Goal: Find specific page/section: Find specific page/section

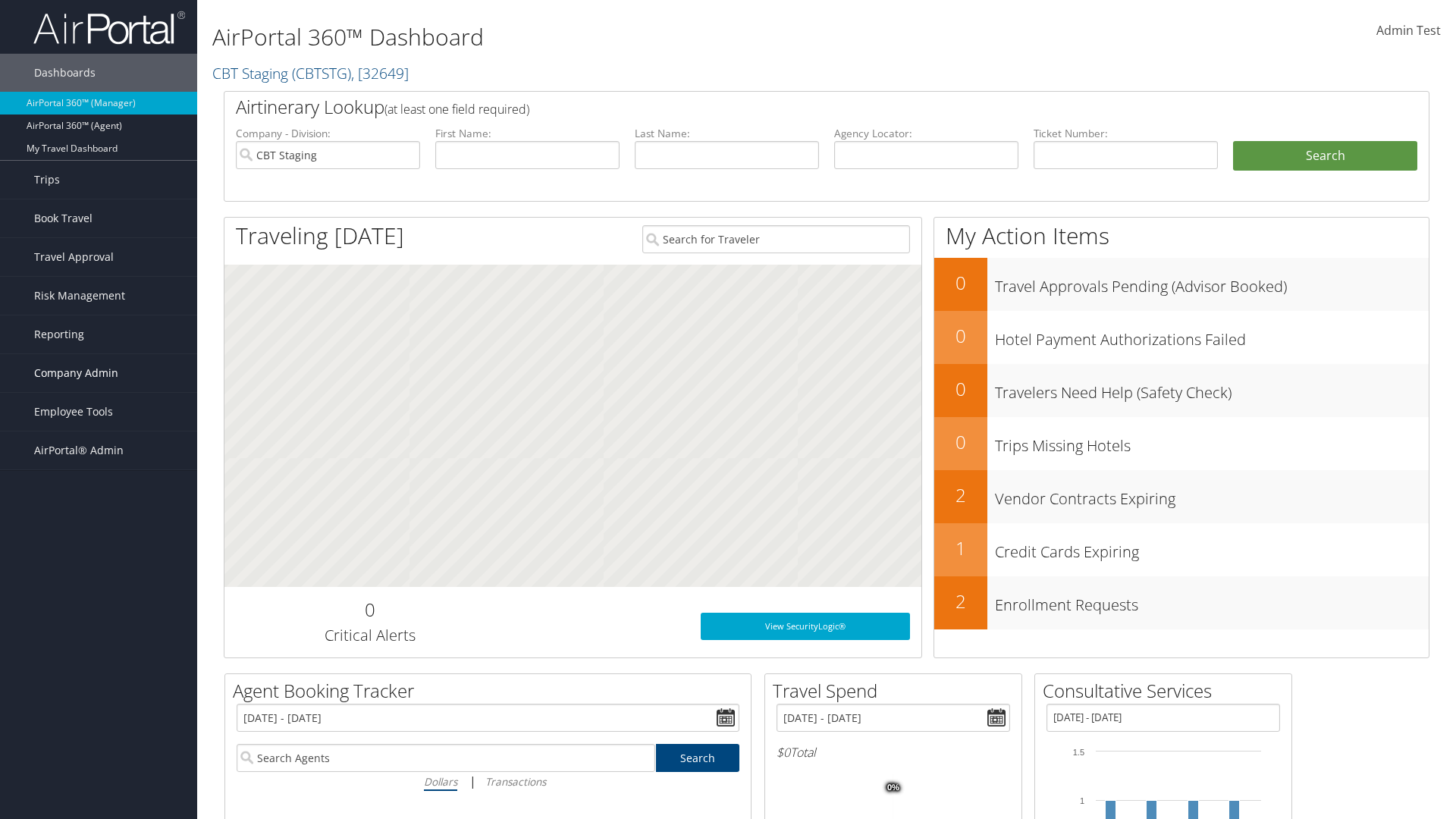
click at [99, 373] on span "Company Admin" at bounding box center [76, 373] width 84 height 38
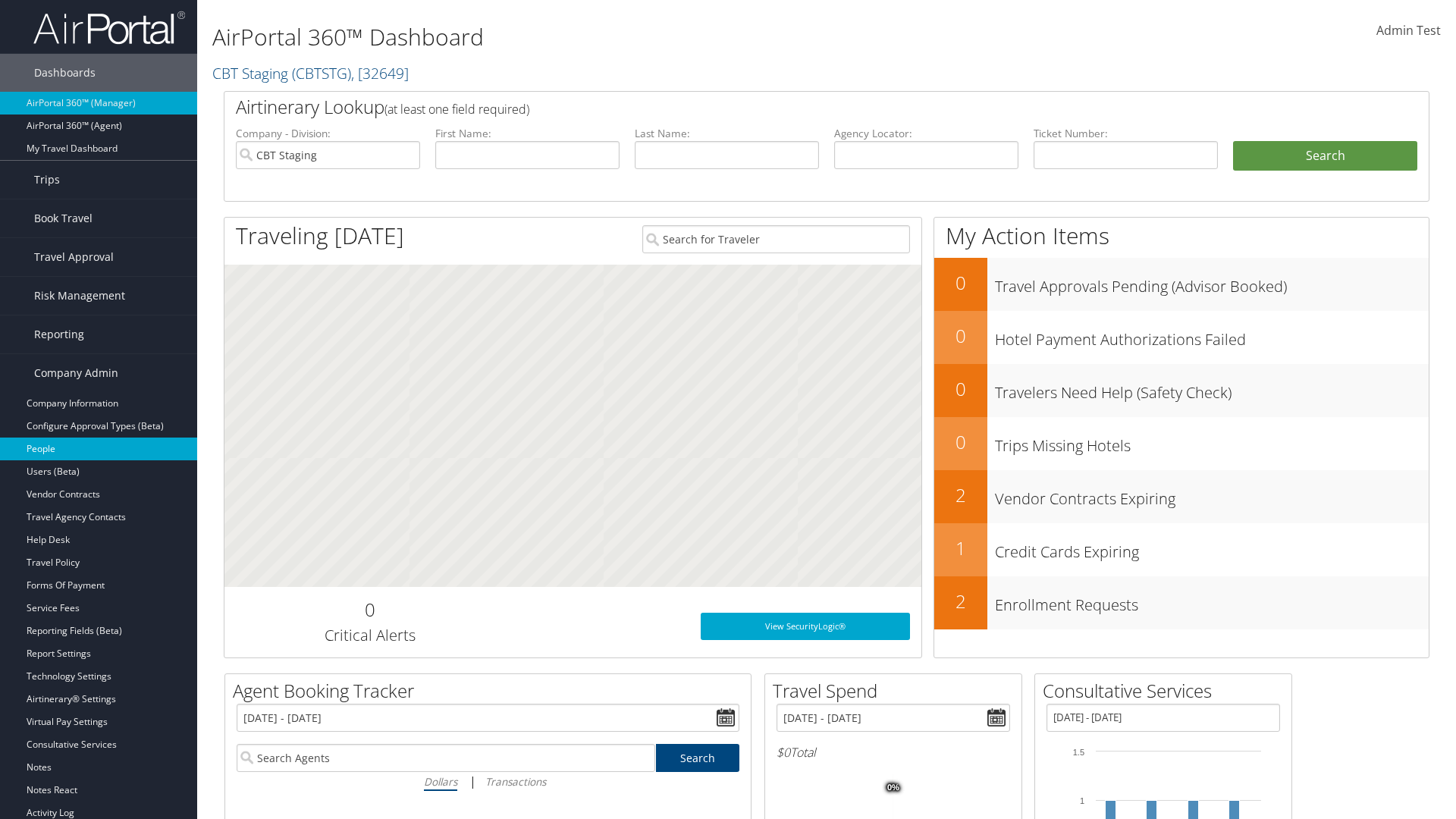
click at [99, 449] on link "People" at bounding box center [99, 449] width 197 height 23
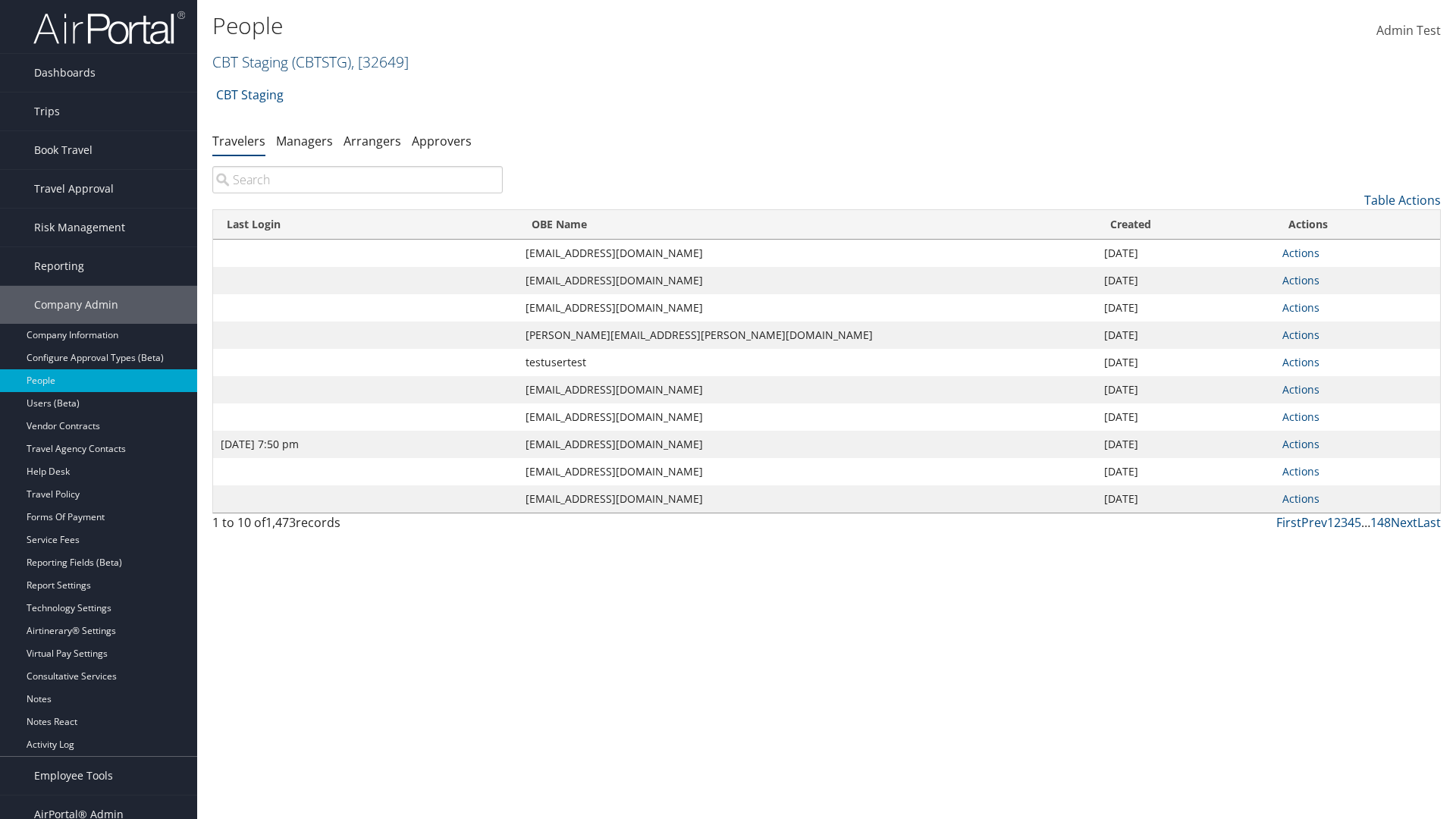
click at [250, 61] on link "CBT Staging ( CBTSTG ) , [ 32649 ]" at bounding box center [310, 62] width 197 height 21
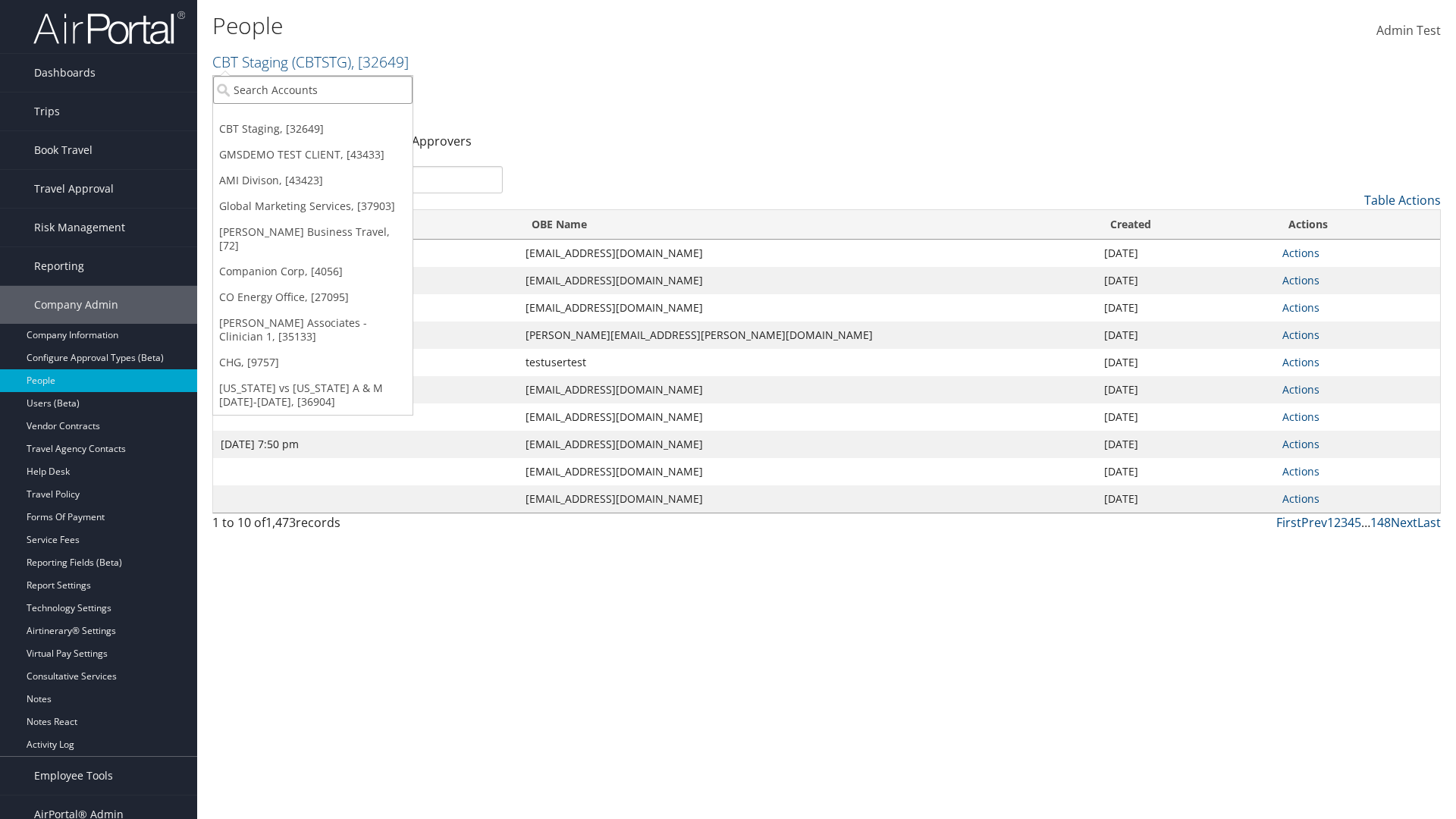
click at [313, 89] on input "search" at bounding box center [313, 89] width 200 height 28
type input "Global Marketing Services"
click at [327, 118] on div "Global Marketing Services (301946), [37903]" at bounding box center [326, 117] width 244 height 14
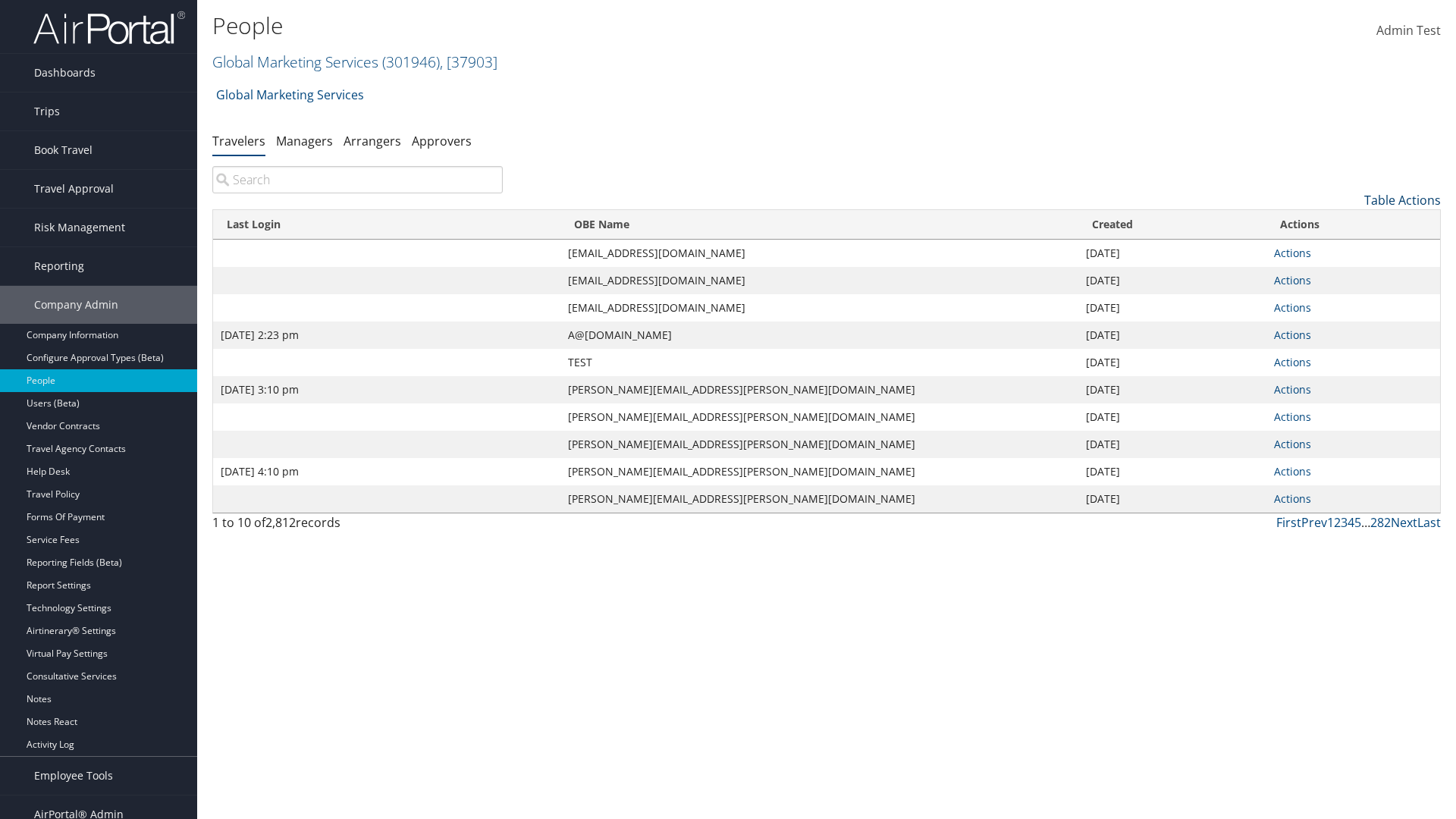
click at [1403, 201] on link "Table Actions" at bounding box center [1403, 200] width 76 height 17
click at [1341, 275] on link "Column Visibility" at bounding box center [1341, 275] width 200 height 25
